Goal: Communication & Community: Participate in discussion

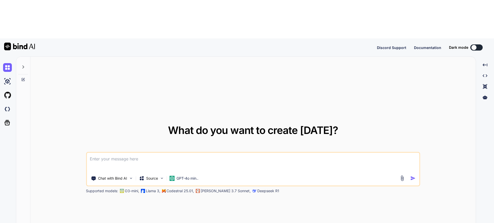
click at [25, 57] on div at bounding box center [23, 66] width 10 height 18
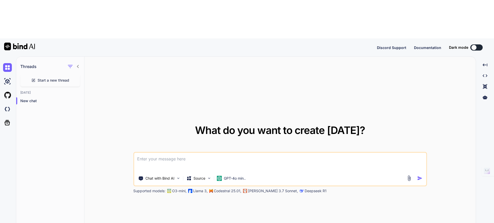
click at [54, 78] on span "Start a new thread" at bounding box center [54, 80] width 32 height 5
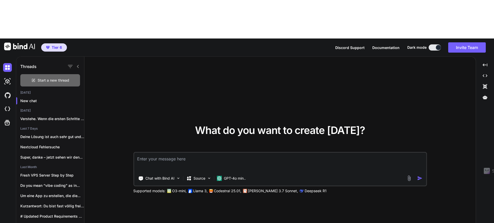
click at [56, 78] on span "Start a new thread" at bounding box center [54, 80] width 32 height 5
type textarea "x"
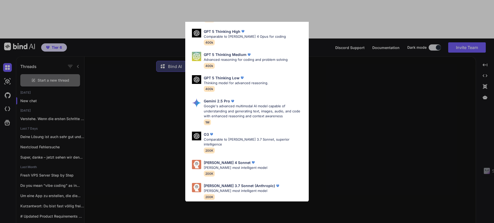
scroll to position [42, 0]
click at [228, 166] on p "[PERSON_NAME] most intelligent model" at bounding box center [235, 168] width 63 height 5
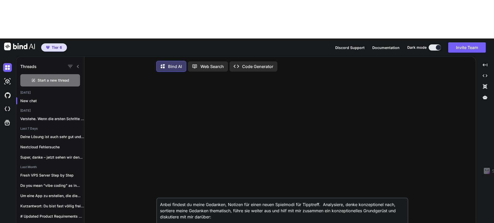
paste textarea "## Loremipsumdol sit Ametcon “Adipis Elitseddo” ## Eiusmodtemp Incid (utl etdol…"
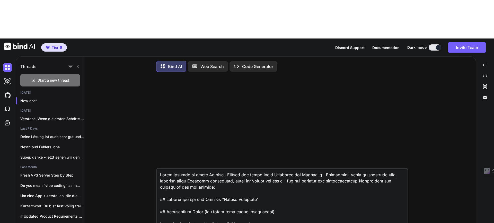
scroll to position [2622, 0]
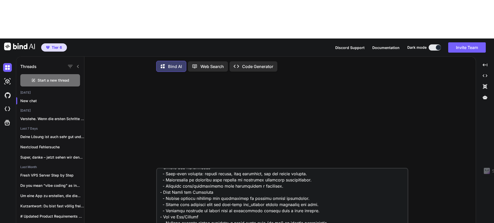
type textarea "Lorem ipsumdo si ametc Adipisci, Elitsed doe tempo incid Utlaboree dol Magnaali…"
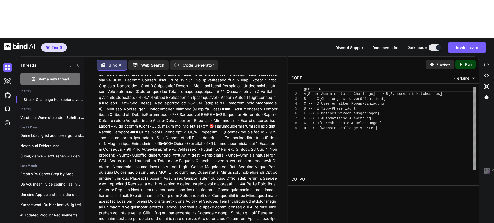
scroll to position [0, 0]
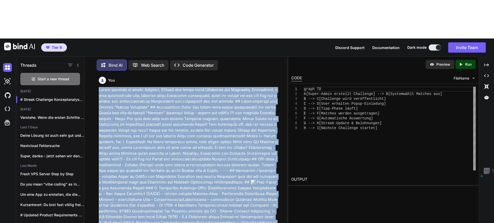
copy p "Lorem ipsumdo si ametc Adipisci, Elitsed doe tempo incid Utlaboree dol Magnaali…"
